Goal: Check status

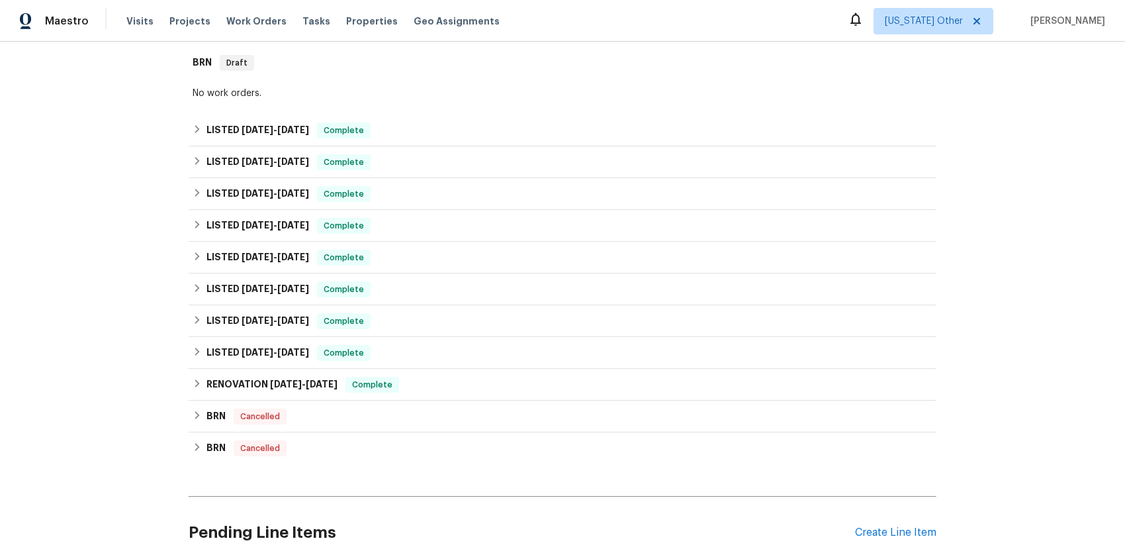
scroll to position [114, 0]
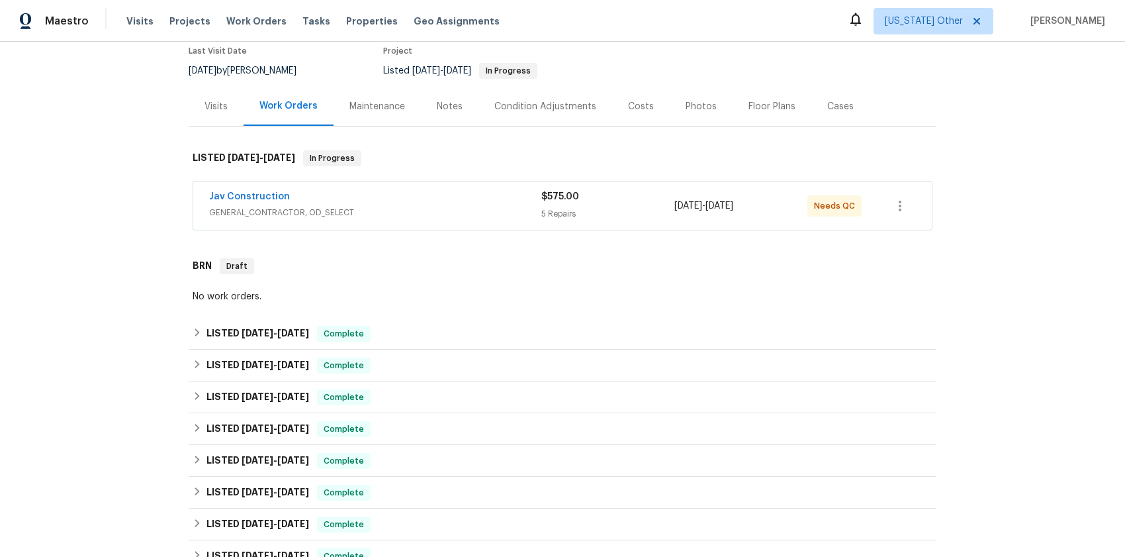
click at [275, 213] on span "GENERAL_CONTRACTOR, OD_SELECT" at bounding box center [375, 212] width 332 height 13
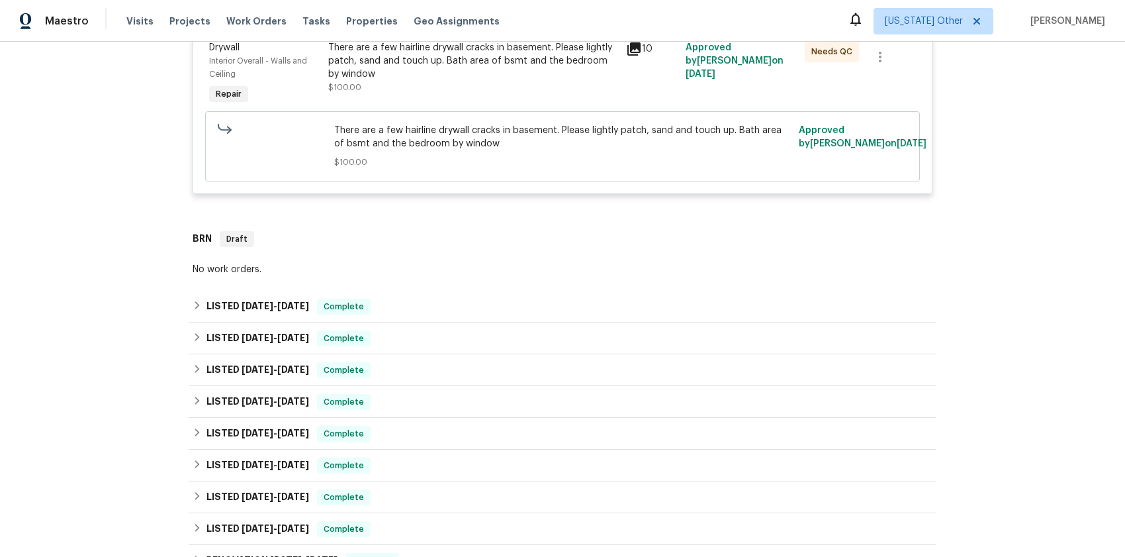
scroll to position [1119, 0]
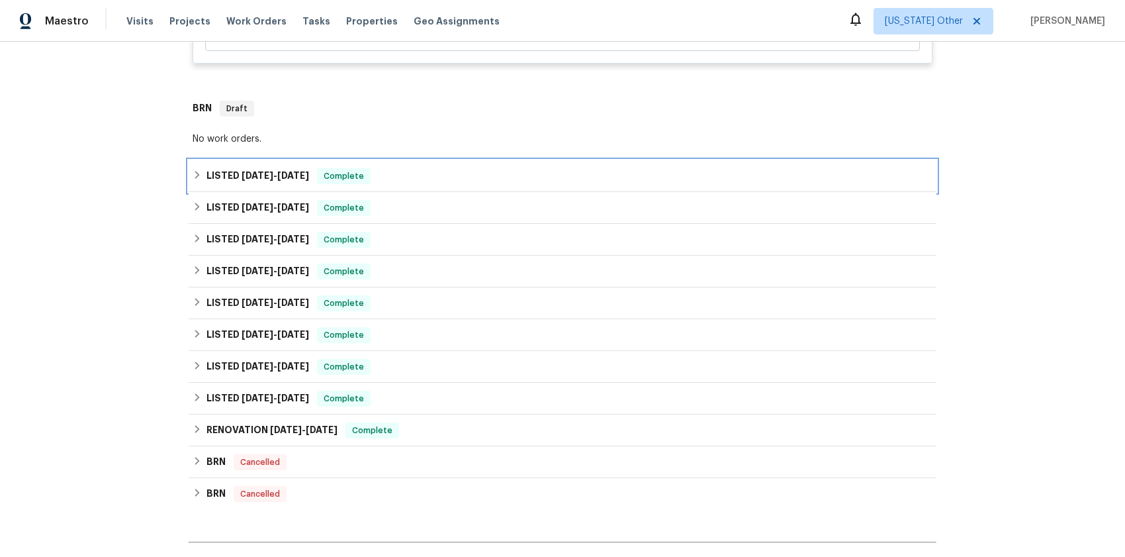
click at [242, 171] on span "[DATE]" at bounding box center [258, 175] width 32 height 9
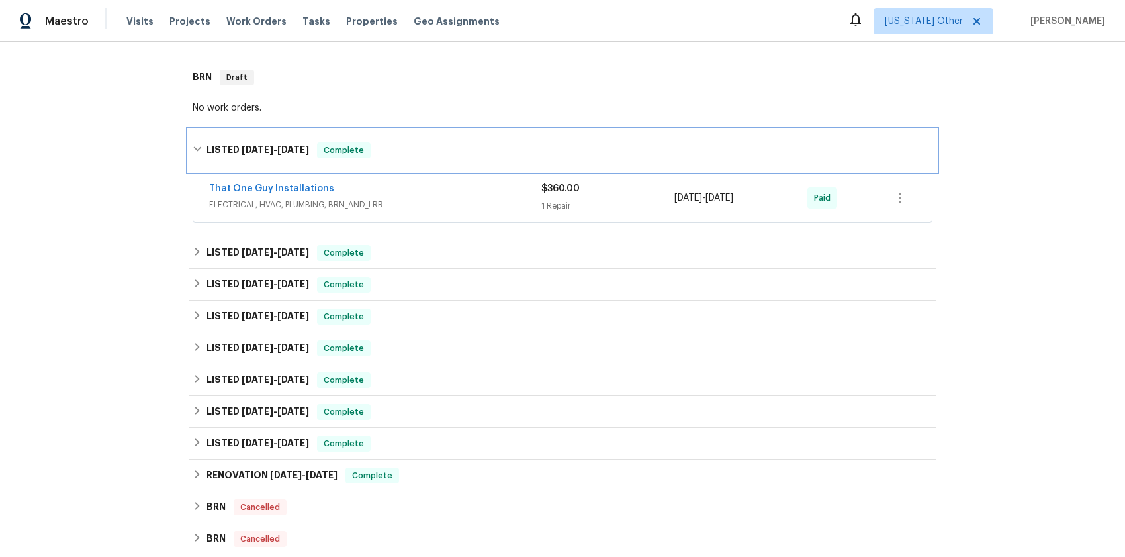
scroll to position [1248, 0]
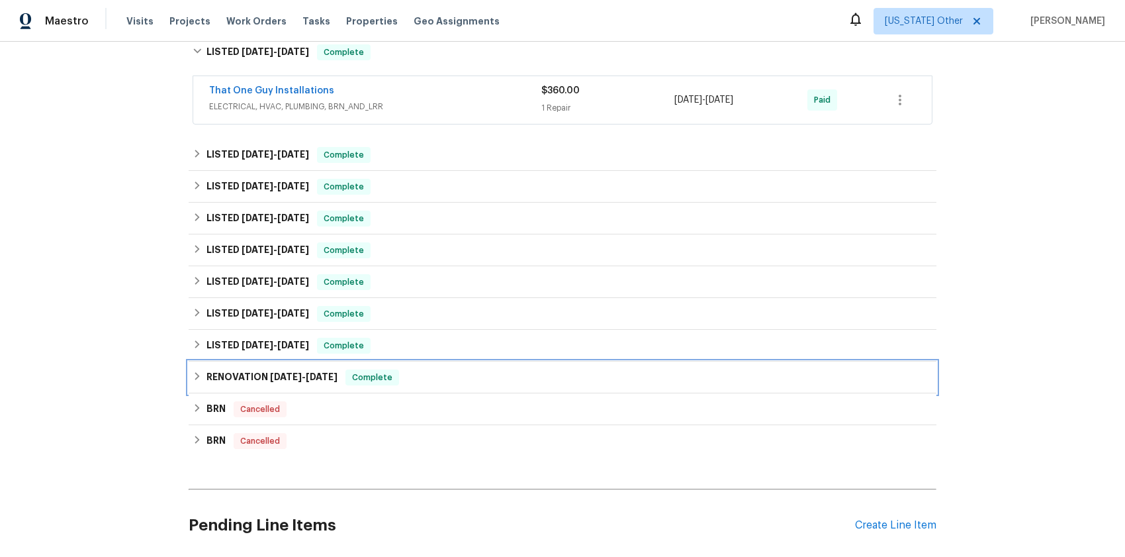
click at [277, 373] on span "[DATE]" at bounding box center [286, 376] width 32 height 9
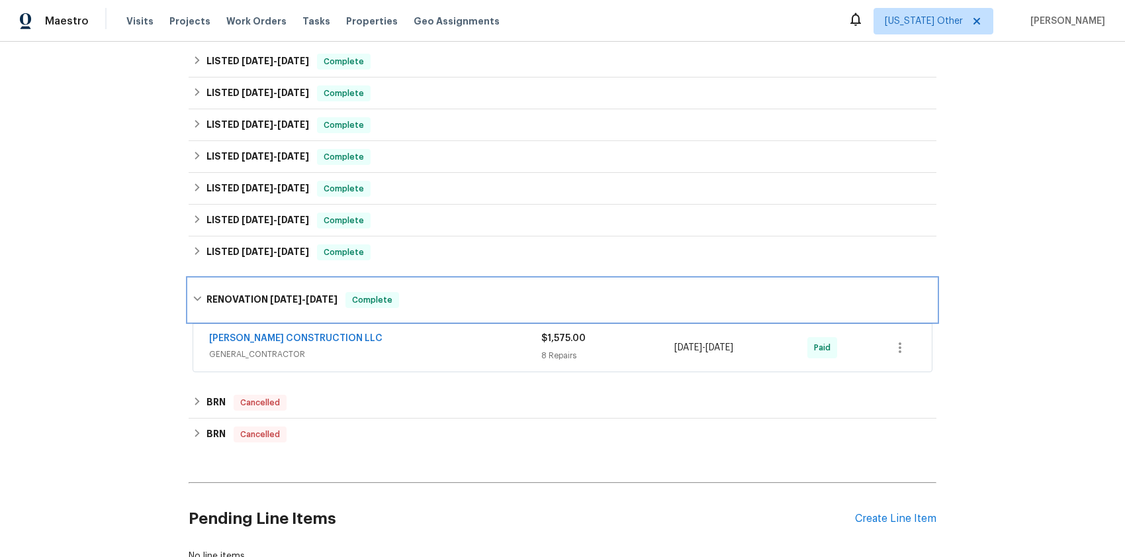
scroll to position [1357, 0]
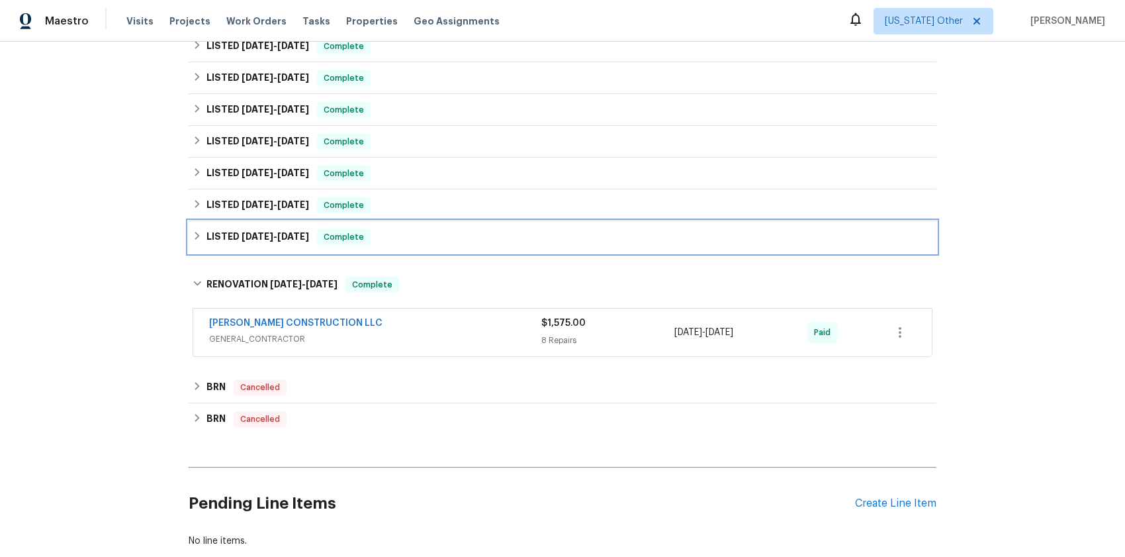
click at [274, 234] on span "[DATE] - [DATE]" at bounding box center [276, 236] width 68 height 9
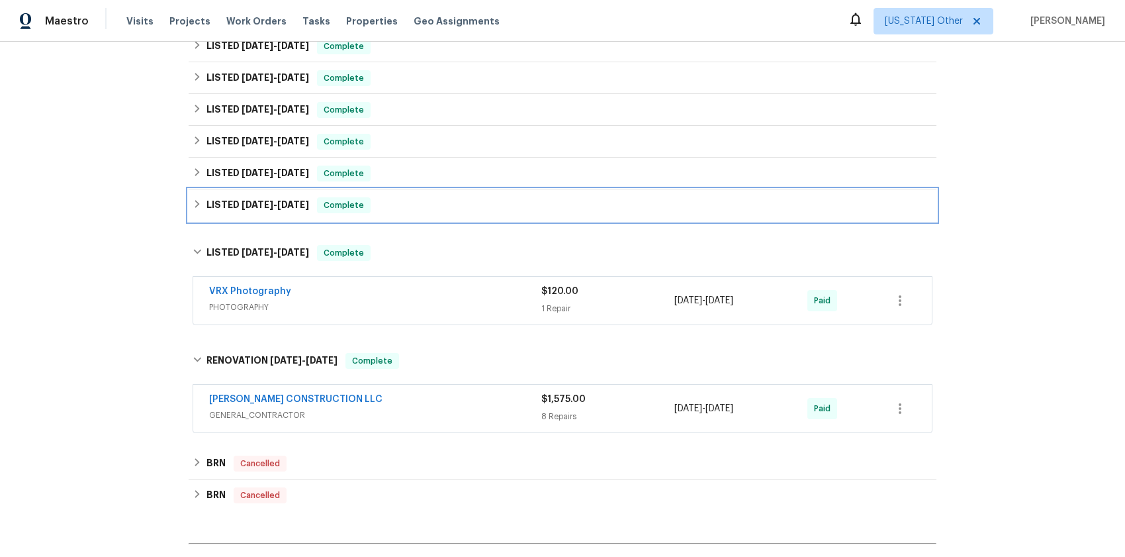
click at [270, 211] on h6 "LISTED [DATE] - [DATE]" at bounding box center [258, 205] width 103 height 16
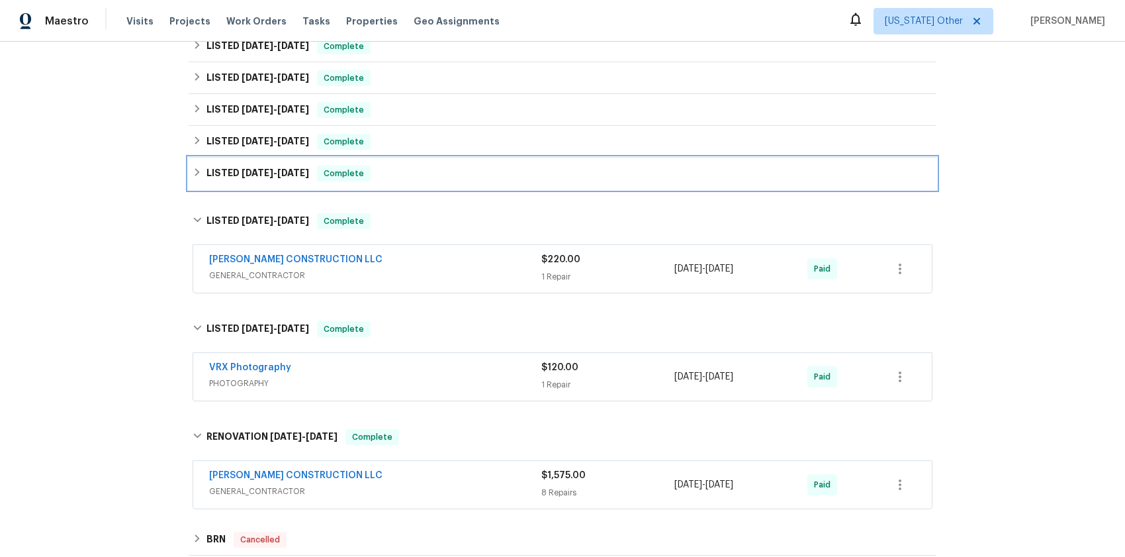
click at [263, 169] on span "[DATE]" at bounding box center [258, 172] width 32 height 9
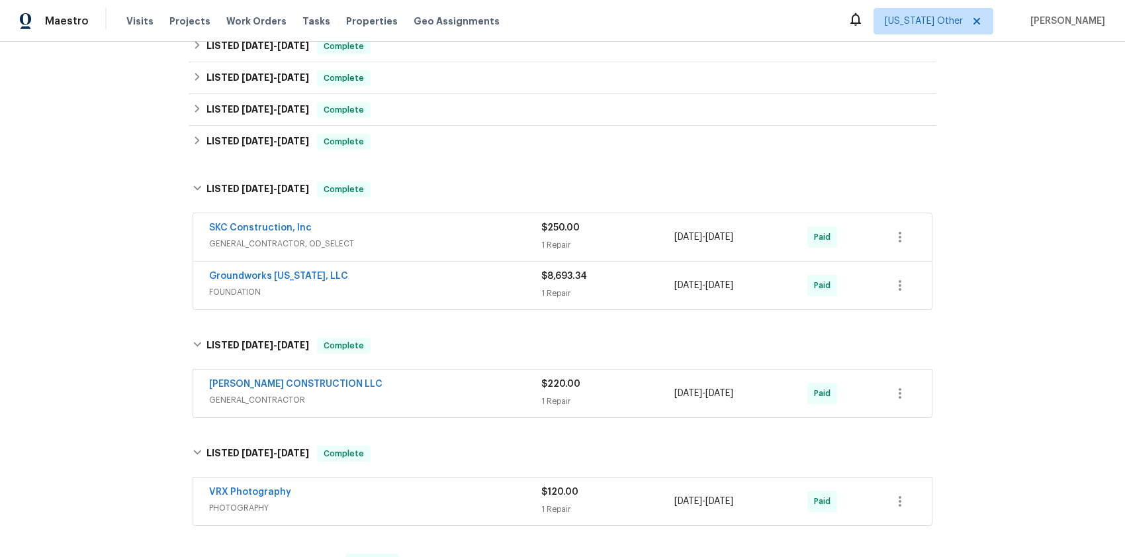
click at [244, 294] on span "FOUNDATION" at bounding box center [375, 291] width 332 height 13
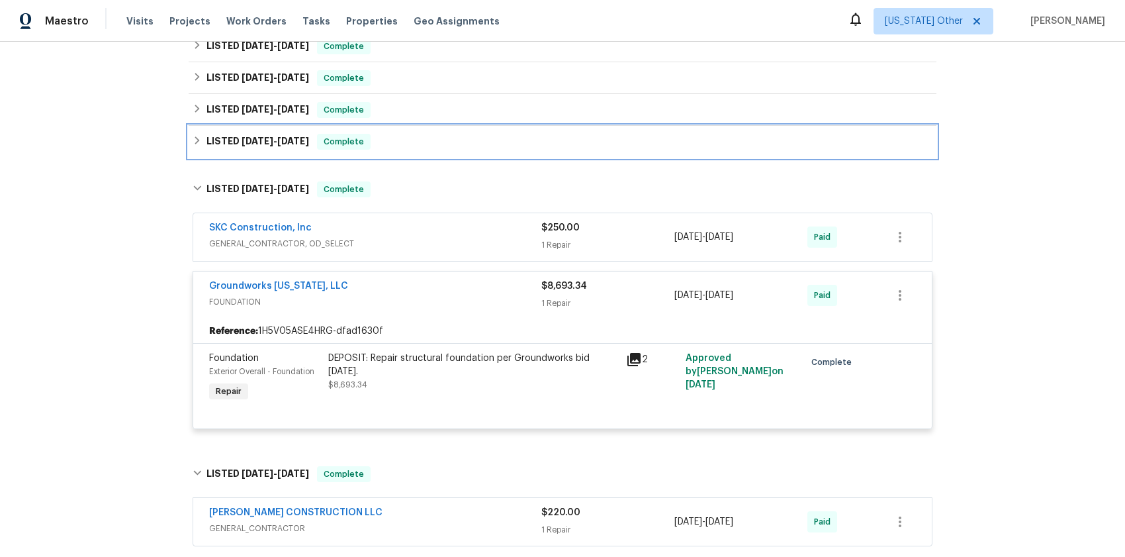
click at [267, 137] on span "[DATE]" at bounding box center [258, 140] width 32 height 9
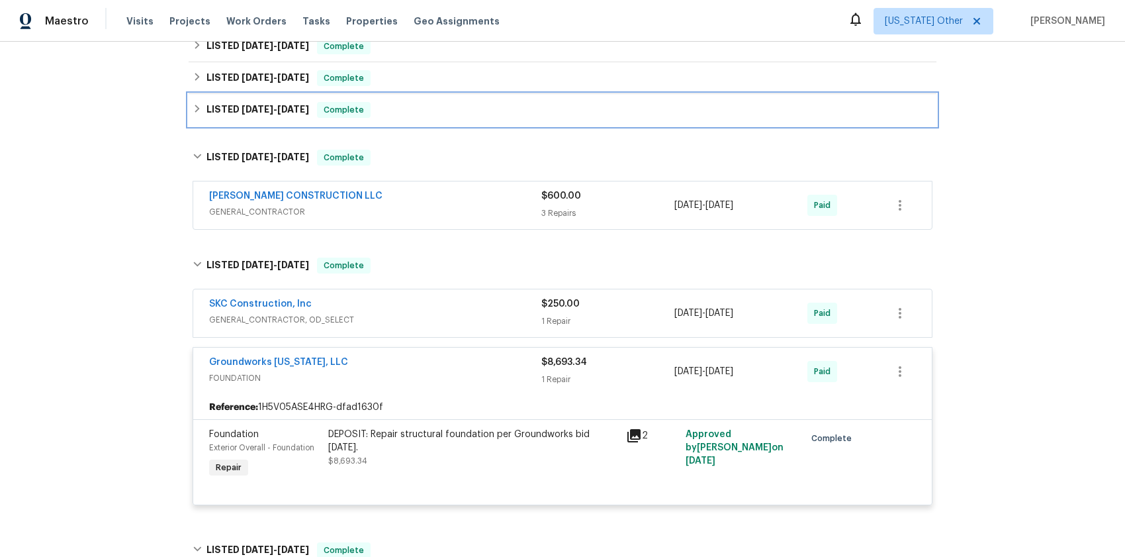
click at [267, 107] on span "[DATE]" at bounding box center [258, 109] width 32 height 9
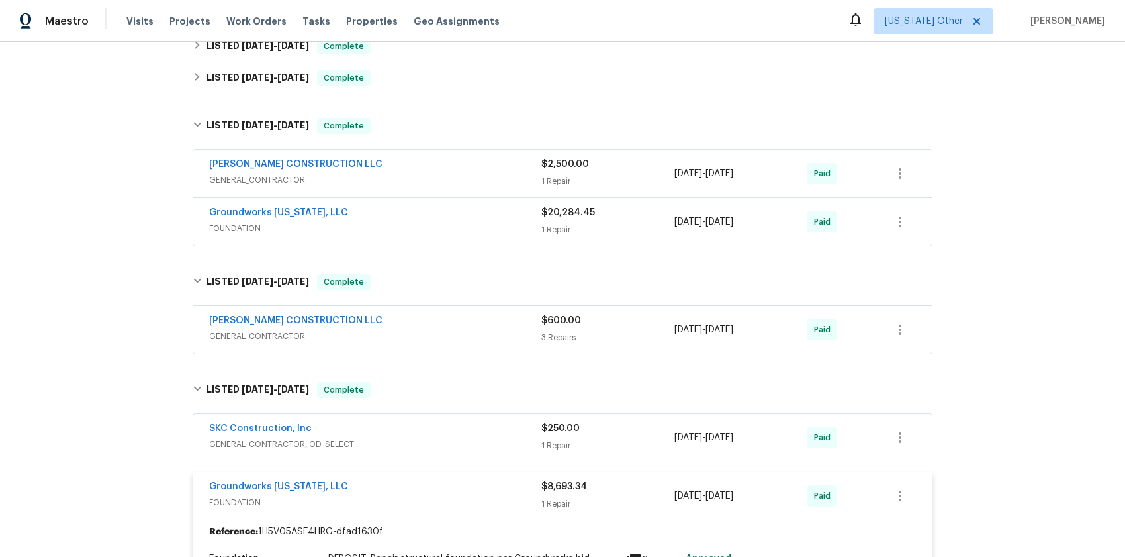
click at [226, 227] on span "FOUNDATION" at bounding box center [375, 228] width 332 height 13
